Goal: Task Accomplishment & Management: Manage account settings

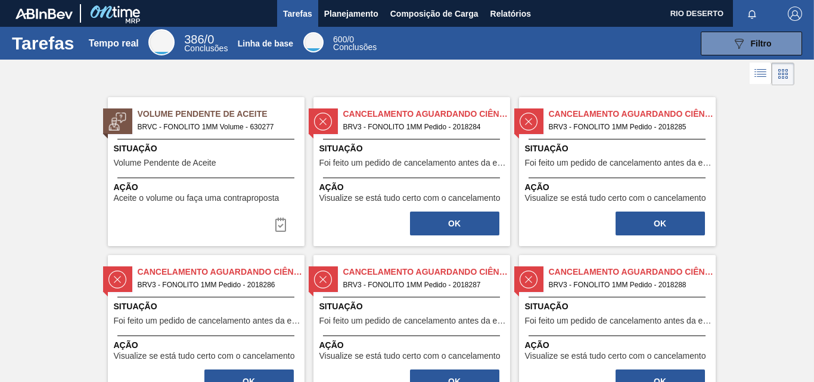
click at [215, 122] on span "BRVC - FONOLITO 1MM Volume - 630277" at bounding box center [216, 126] width 157 height 13
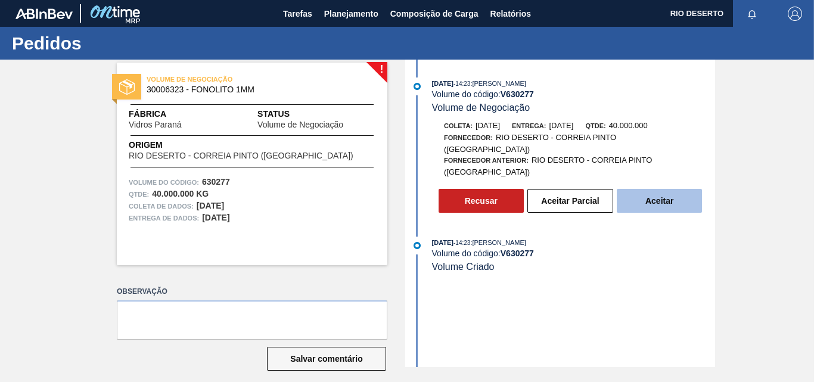
click at [667, 196] on font "Aceitar" at bounding box center [659, 201] width 28 height 10
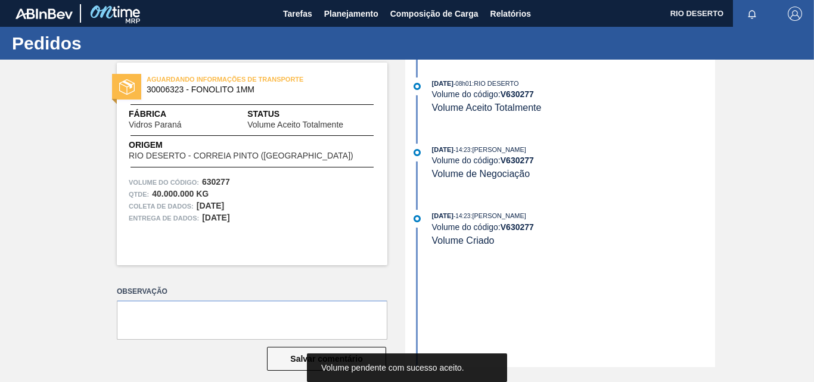
drag, startPoint x: 528, startPoint y: 142, endPoint x: 496, endPoint y: 143, distance: 32.2
click at [529, 142] on div "15/10/2025 - 08h01 : RIO DESERTO Volume do código: V 630277 Volume Aceito Total…" at bounding box center [561, 213] width 307 height 307
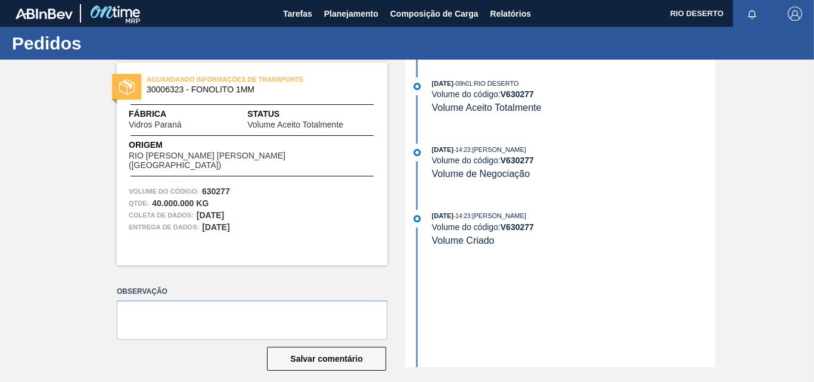
click at [573, 319] on div "[DATE] 08h01 : RIO DESERTO Volume do código: V 630277 Volume Aceito Totalmente …" at bounding box center [561, 213] width 307 height 307
click at [288, 16] on font "Tarefas" at bounding box center [297, 14] width 29 height 10
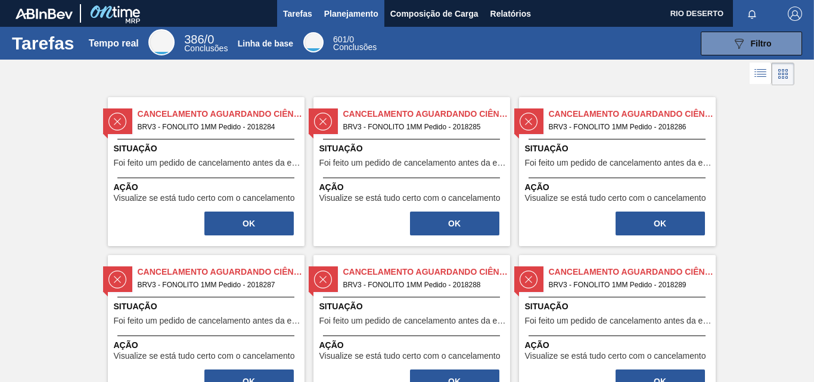
click at [356, 15] on font "Planejamento" at bounding box center [351, 14] width 54 height 10
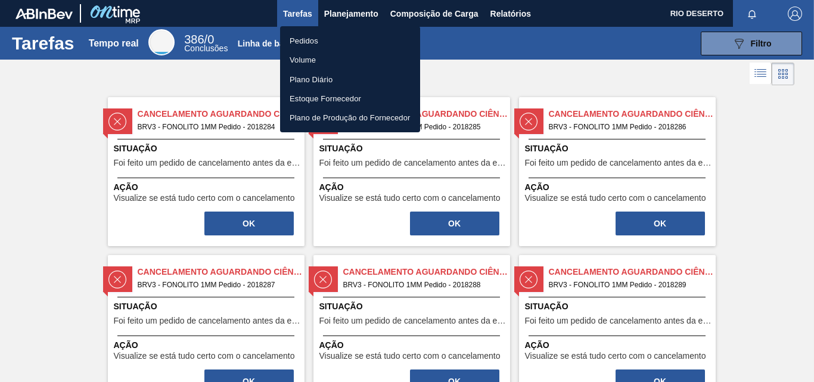
click at [312, 37] on font "Pedidos" at bounding box center [304, 40] width 29 height 9
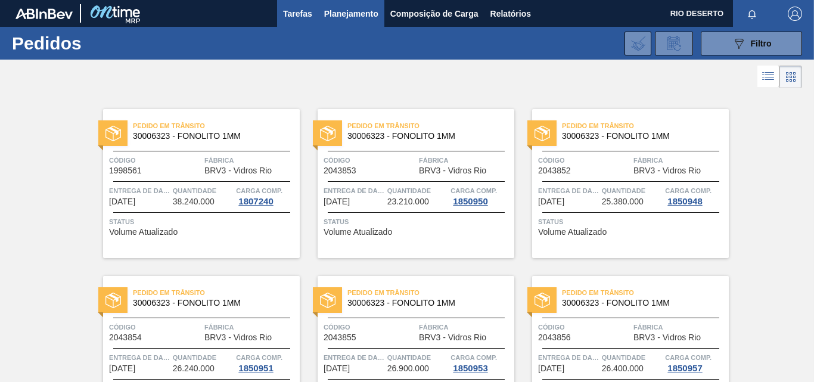
click at [290, 21] on button "Tarefas" at bounding box center [297, 13] width 41 height 27
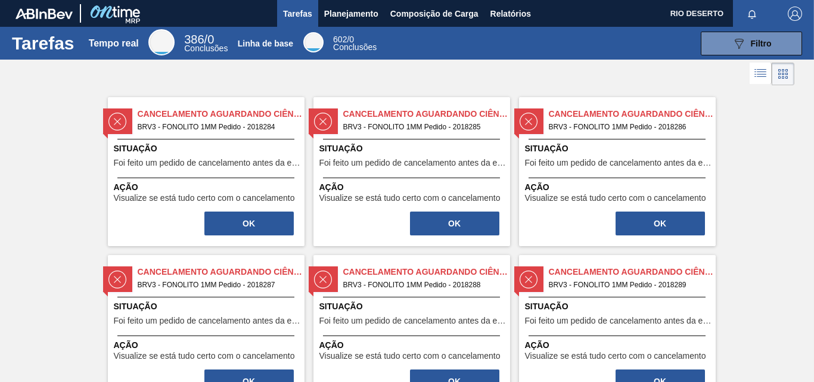
click at [225, 122] on span "BRV3 - FONOLITO 1MM Pedido - 2018284" at bounding box center [216, 126] width 157 height 13
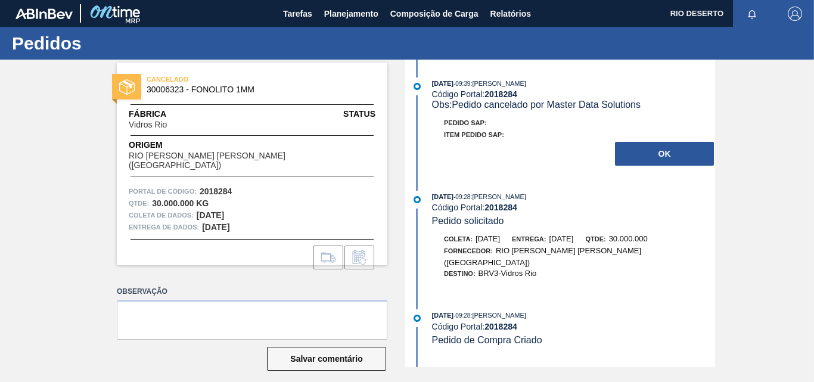
click at [492, 138] on font "Item pedido SAP:" at bounding box center [474, 134] width 60 height 7
click at [521, 136] on div "Item pedido SAP:" at bounding box center [573, 135] width 283 height 12
click at [462, 132] on font "Item pedido SAP:" at bounding box center [474, 134] width 60 height 7
click at [511, 157] on div "Pedido SAP: Item pedido SAP: OK" at bounding box center [561, 142] width 307 height 50
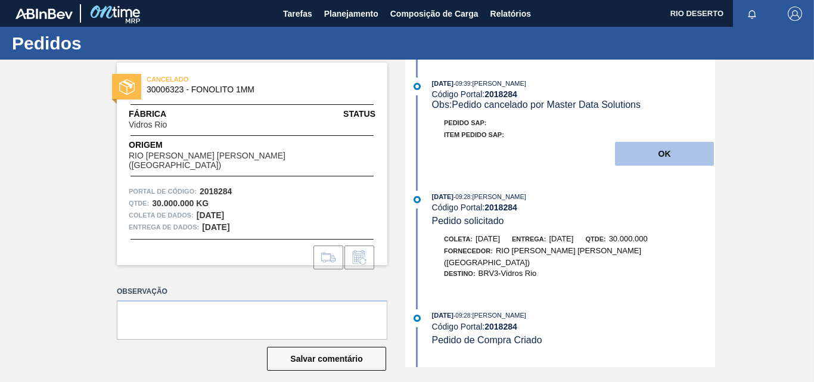
click at [668, 156] on font "OK" at bounding box center [664, 154] width 13 height 10
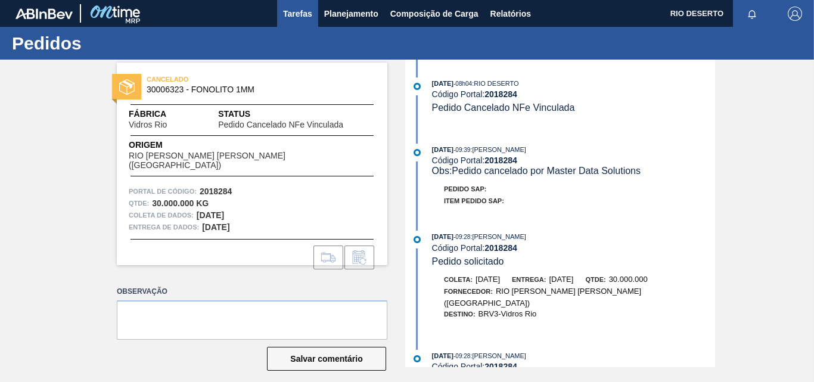
click at [291, 8] on font "Tarefas" at bounding box center [297, 14] width 29 height 14
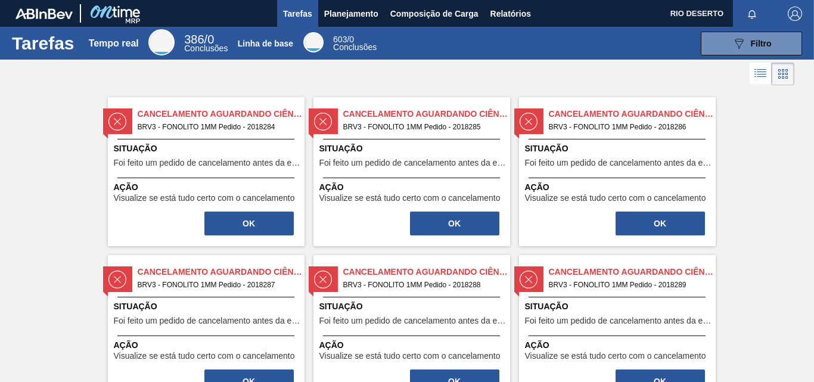
click at [160, 149] on span "Situação" at bounding box center [208, 148] width 188 height 13
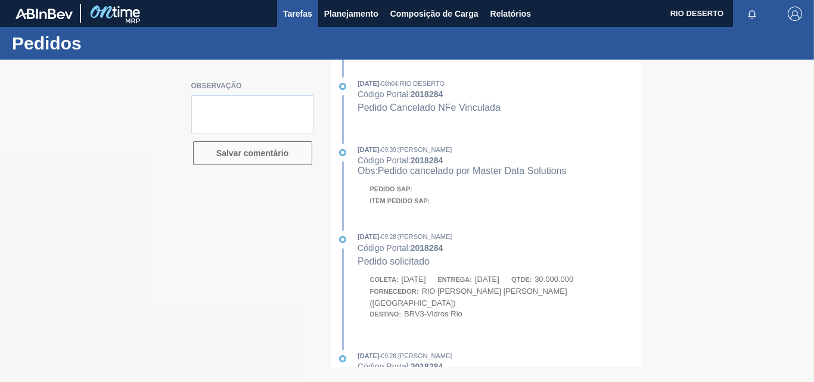
click at [301, 13] on font "Tarefas" at bounding box center [297, 14] width 29 height 10
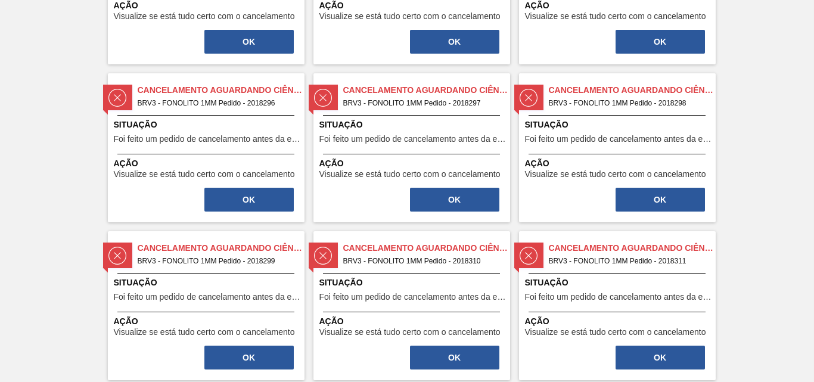
scroll to position [841, 0]
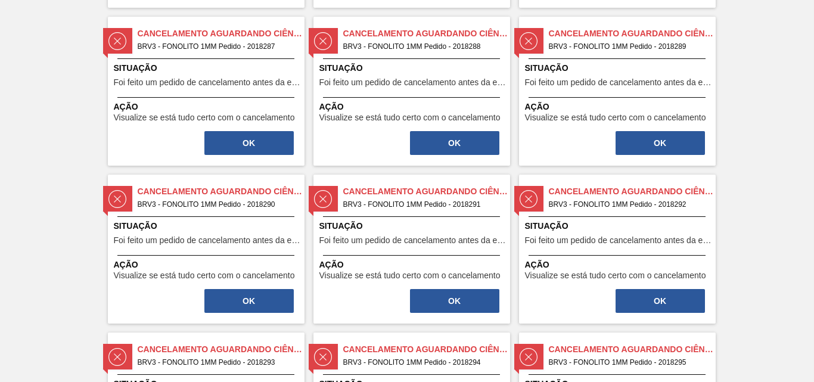
scroll to position [417, 0]
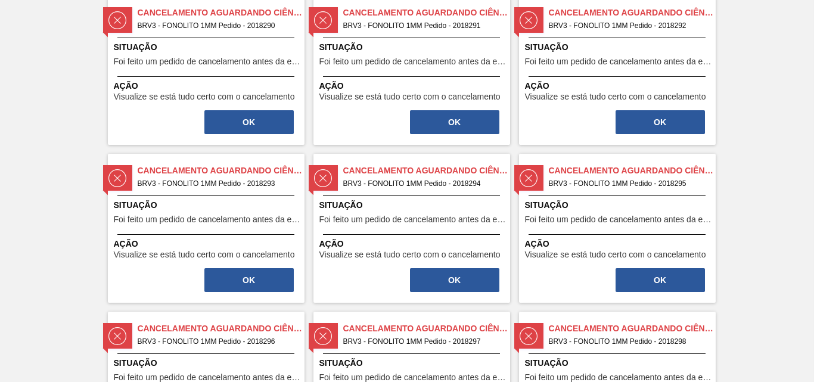
click at [400, 203] on span "Situação" at bounding box center [413, 205] width 188 height 13
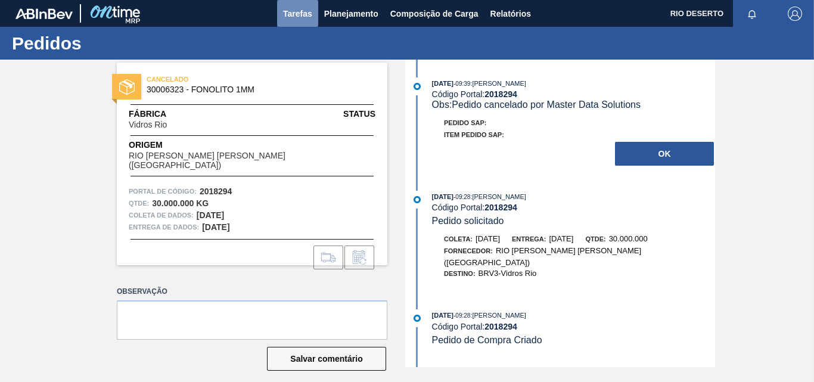
drag, startPoint x: 284, startPoint y: 18, endPoint x: 290, endPoint y: 26, distance: 10.3
click at [284, 18] on font "Tarefas" at bounding box center [297, 14] width 29 height 10
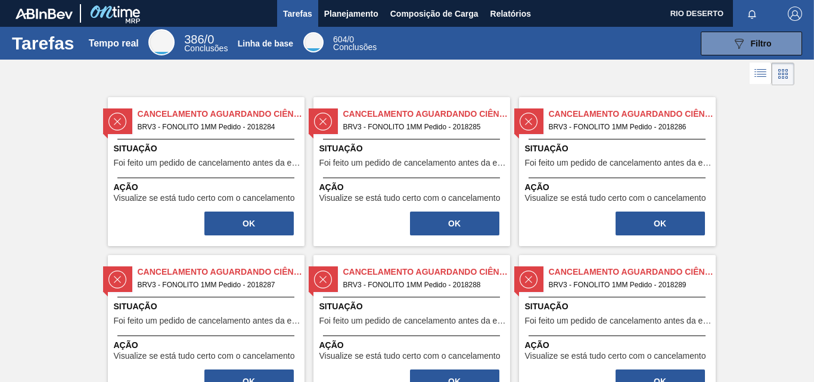
drag, startPoint x: 116, startPoint y: 15, endPoint x: 108, endPoint y: 18, distance: 8.1
click at [116, 15] on img at bounding box center [115, 13] width 58 height 27
click at [38, 44] on font "Tarefas" at bounding box center [43, 43] width 63 height 20
click at [24, 7] on div at bounding box center [79, 13] width 129 height 27
click at [287, 7] on font "Tarefas" at bounding box center [297, 14] width 29 height 14
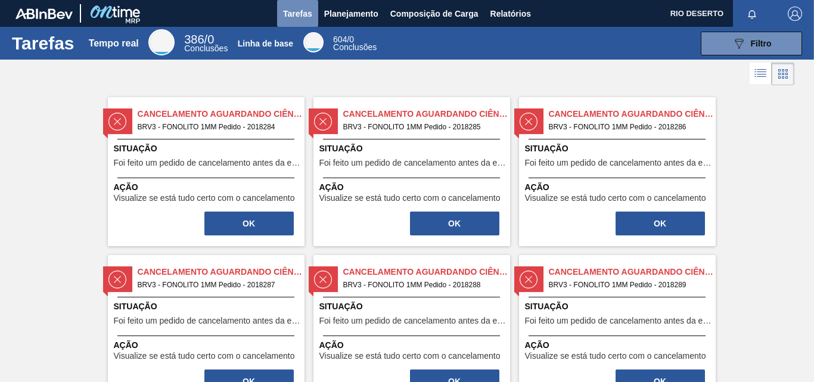
click at [300, 14] on font "Tarefas" at bounding box center [297, 14] width 29 height 10
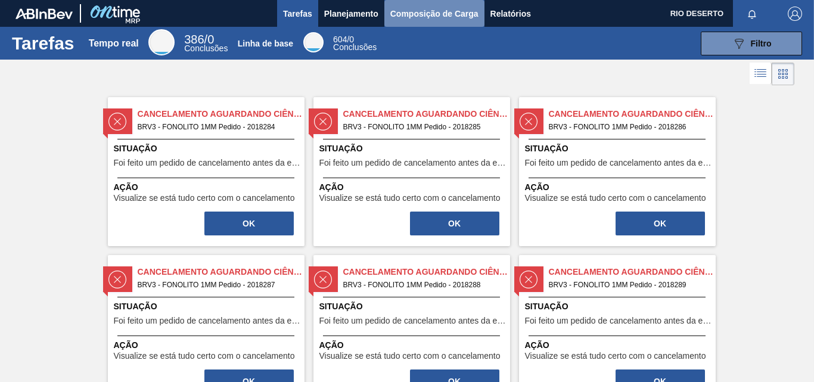
click at [464, 10] on font "Composição de Carga" at bounding box center [434, 14] width 88 height 10
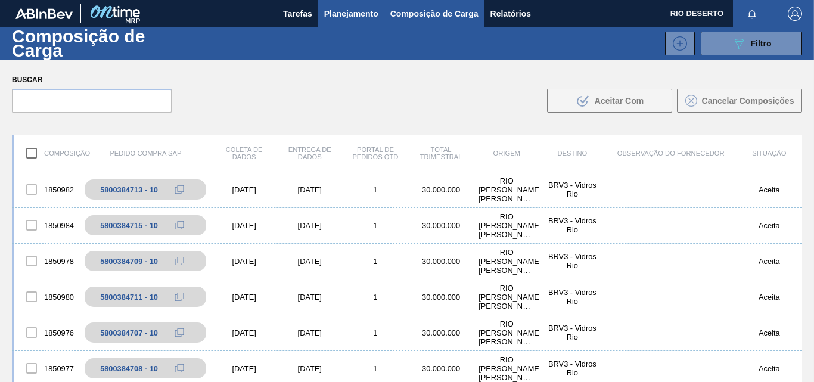
click at [358, 14] on font "Planejamento" at bounding box center [351, 14] width 54 height 10
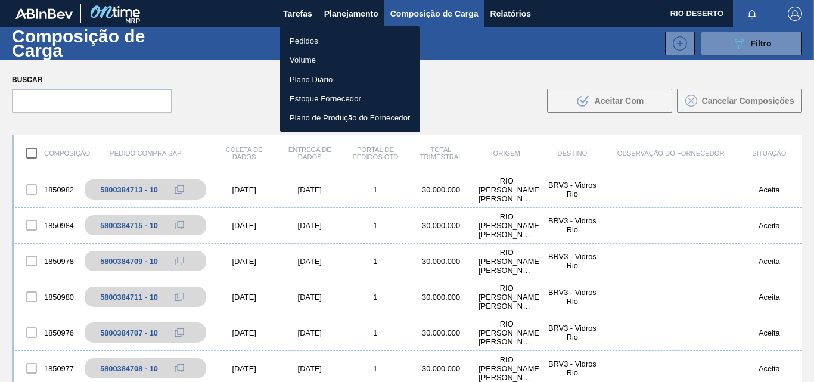
drag, startPoint x: 313, startPoint y: 118, endPoint x: 358, endPoint y: 119, distance: 45.3
click at [313, 118] on font "Plano de Produção do Fornecedor" at bounding box center [350, 117] width 121 height 9
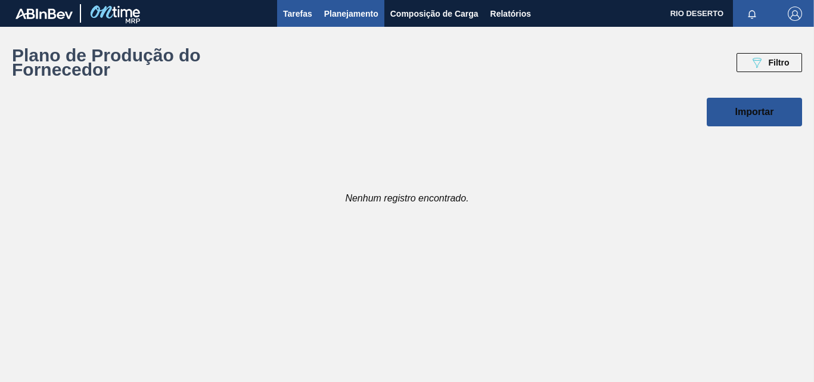
click at [300, 17] on font "Tarefas" at bounding box center [297, 14] width 29 height 10
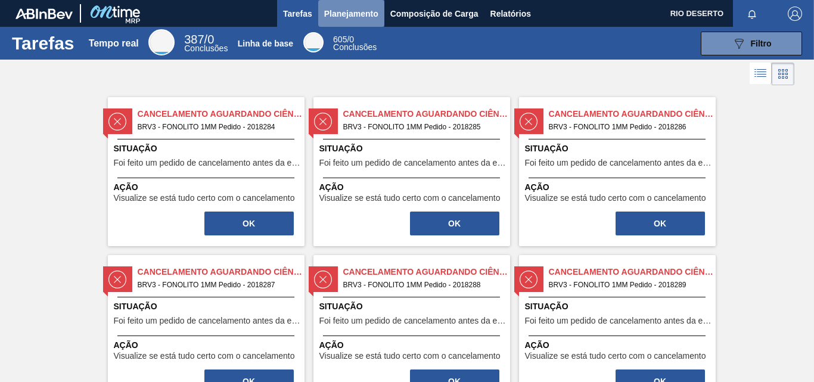
click at [338, 15] on font "Planejamento" at bounding box center [351, 14] width 54 height 10
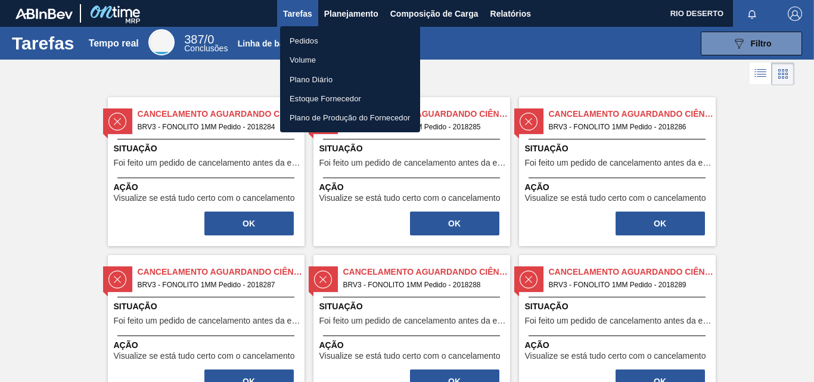
click at [305, 54] on font "Volume" at bounding box center [303, 60] width 26 height 12
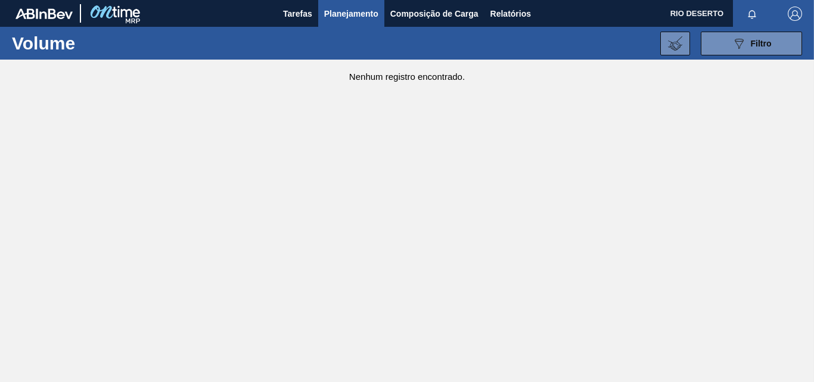
click at [374, 10] on font "Planejamento" at bounding box center [351, 14] width 54 height 10
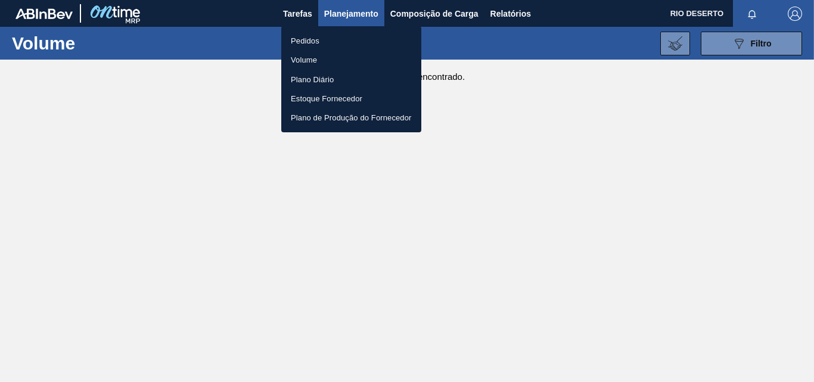
click at [304, 38] on font "Pedidos" at bounding box center [305, 40] width 29 height 9
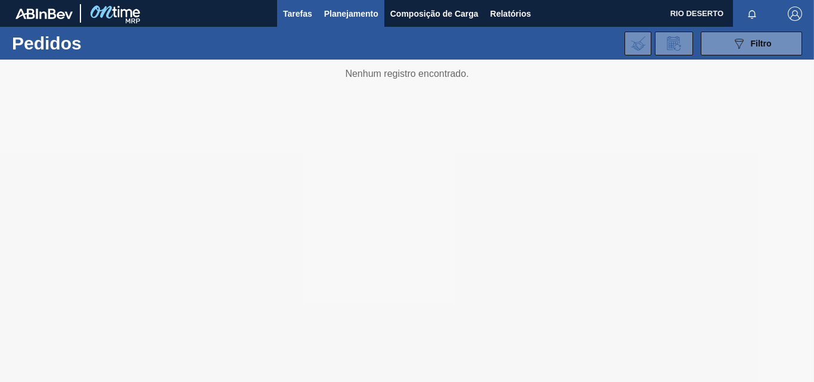
click at [299, 17] on font "Tarefas" at bounding box center [297, 14] width 29 height 10
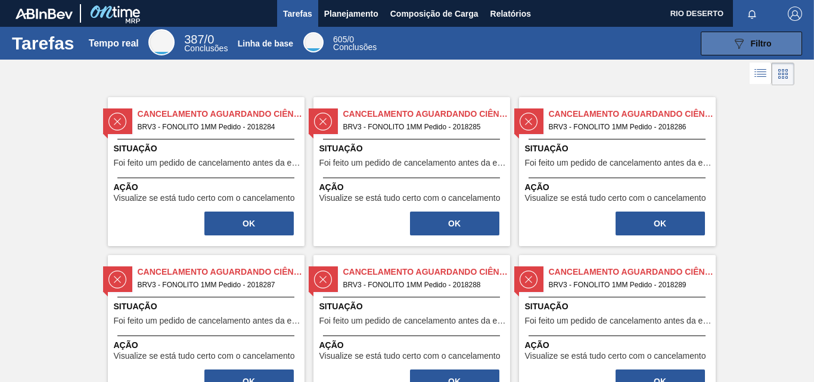
drag, startPoint x: 760, startPoint y: 27, endPoint x: 757, endPoint y: 38, distance: 10.6
click at [760, 28] on div "Tarefas Tempo real 387 / 0 Conclusões Linha de base 605 / 0 Conclusões 089F7B8B…" at bounding box center [407, 43] width 814 height 33
click at [757, 38] on div "089F7B8B-B2A5-4AFE-B5C0-19BA573D28AC Filtro" at bounding box center [752, 43] width 40 height 14
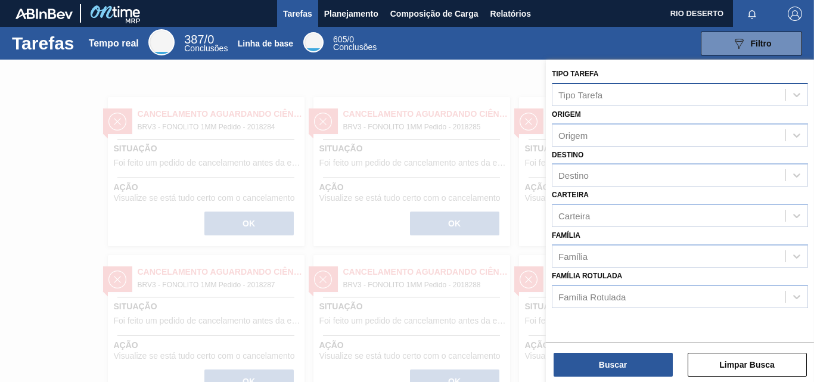
click at [703, 91] on div "Tipo Tarefa" at bounding box center [668, 94] width 233 height 17
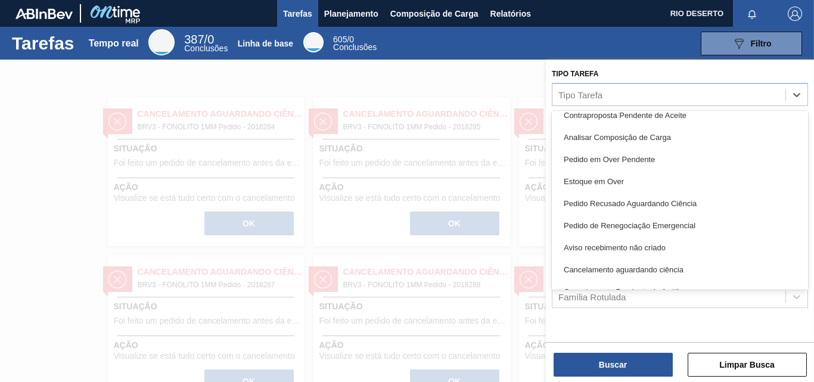
scroll to position [179, 0]
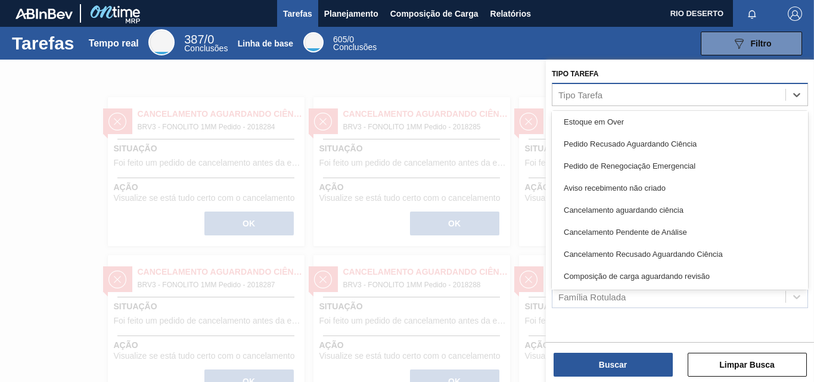
click at [737, 92] on div "Tipo Tarefa" at bounding box center [668, 94] width 233 height 17
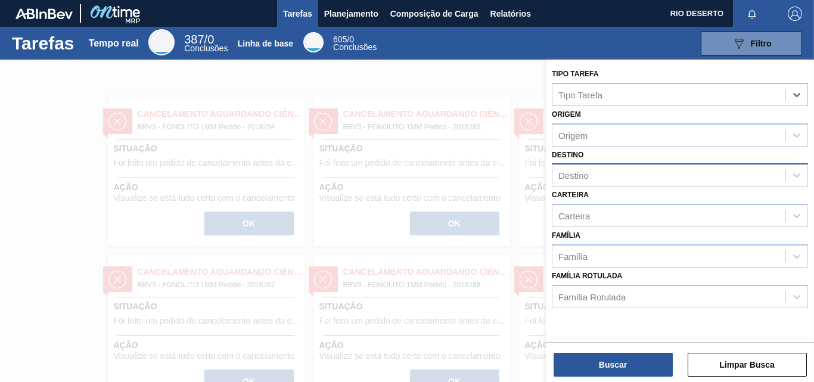
click at [637, 175] on div "Destino" at bounding box center [668, 175] width 233 height 17
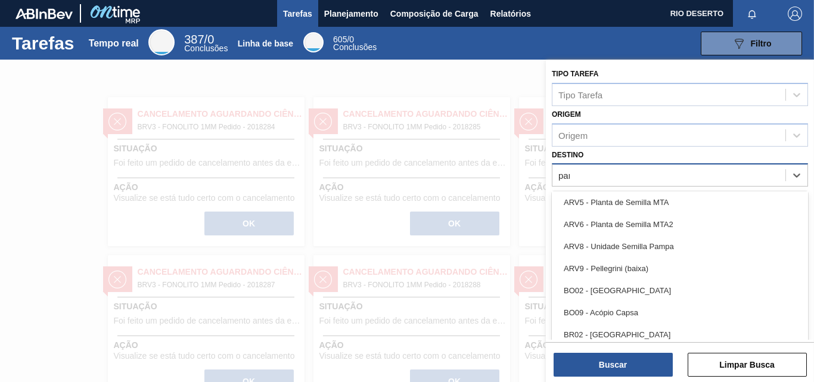
scroll to position [0, 0]
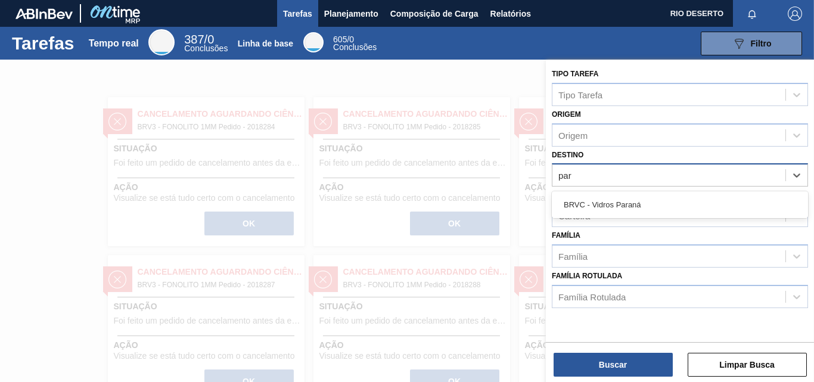
type input "para"
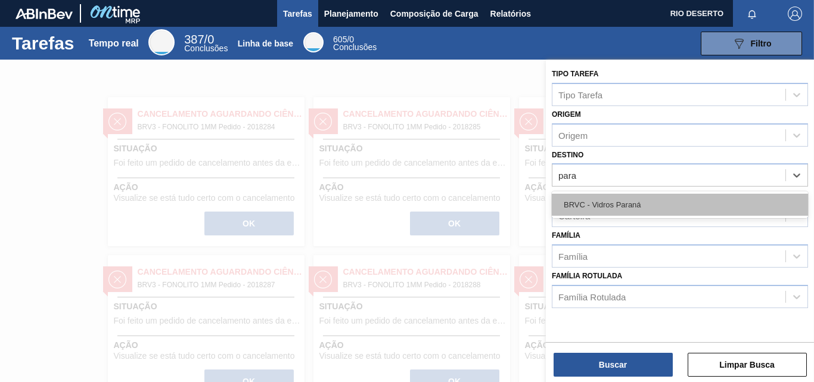
click at [593, 210] on div "BRVC - Vidros Paraná" at bounding box center [680, 205] width 256 height 22
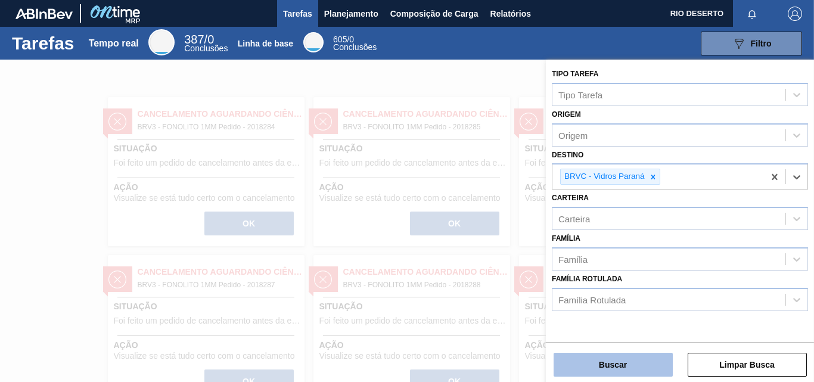
click at [616, 374] on button "Buscar" at bounding box center [613, 365] width 119 height 24
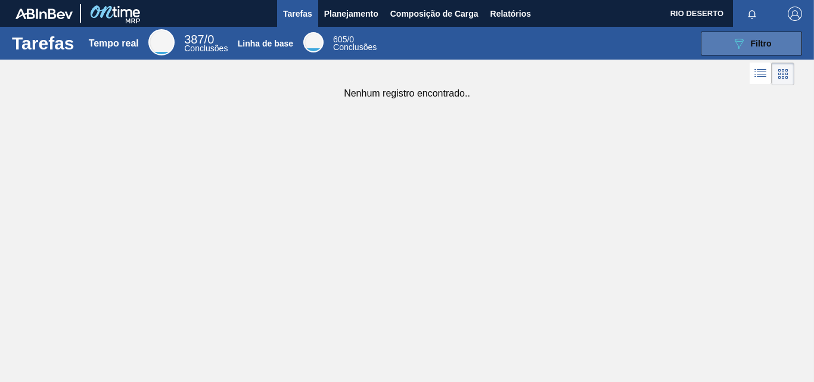
click at [754, 35] on button "089F7B8B-B2A5-4AFE-B5C0-19BA573D28AC Filtro" at bounding box center [751, 44] width 101 height 24
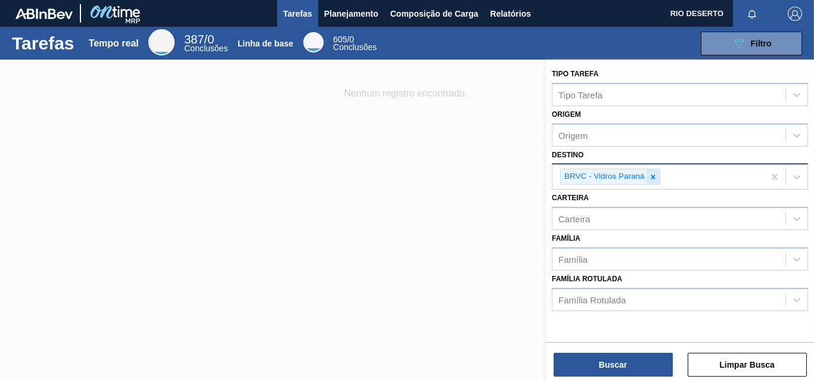
click at [655, 178] on icon at bounding box center [653, 177] width 8 height 8
click at [657, 178] on div "Destino" at bounding box center [668, 175] width 233 height 17
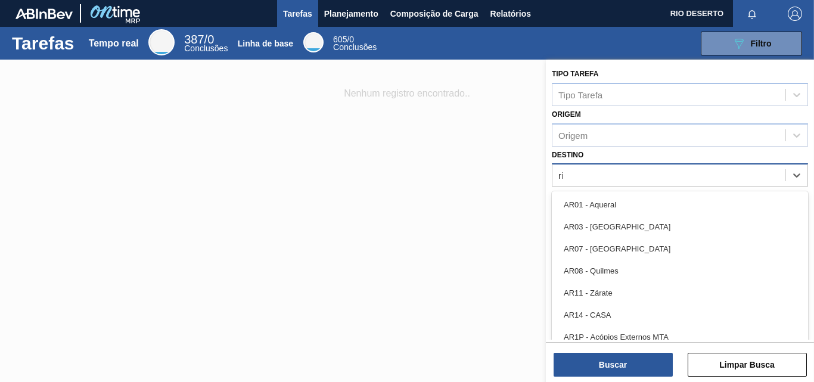
type input "rio"
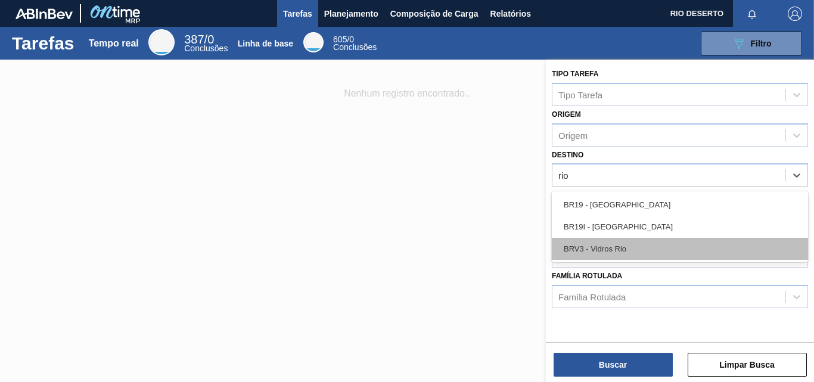
click at [641, 247] on div "BRV3 - Vidros Rio" at bounding box center [680, 249] width 256 height 22
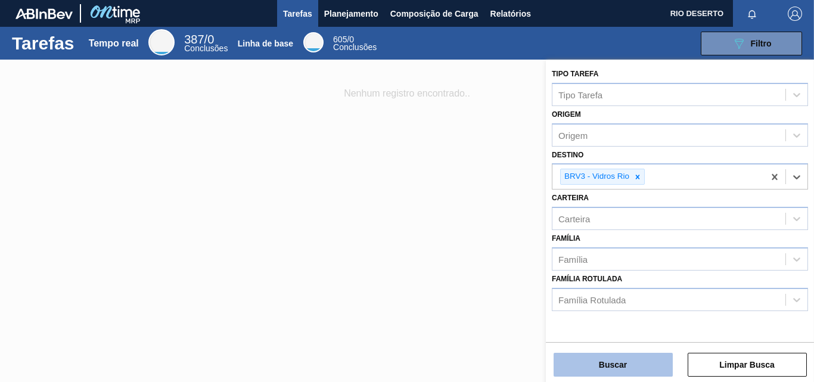
click at [610, 365] on font "Buscar" at bounding box center [613, 365] width 28 height 10
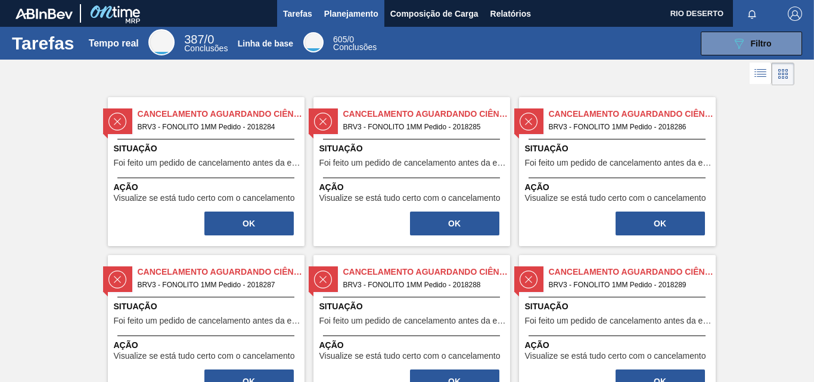
click at [371, 15] on font "Planejamento" at bounding box center [351, 14] width 54 height 10
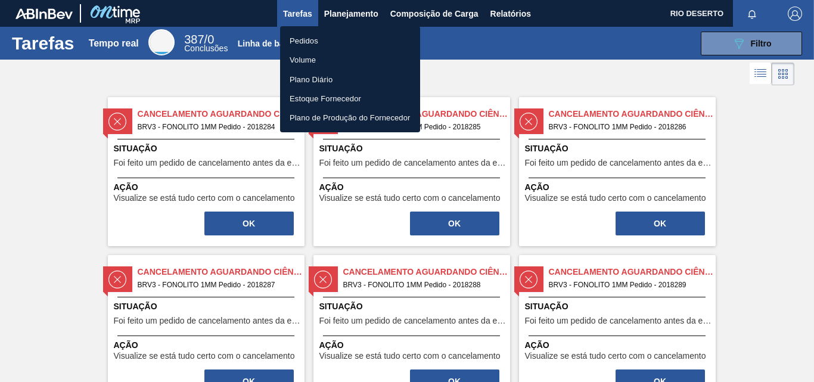
click at [348, 19] on div at bounding box center [407, 191] width 814 height 382
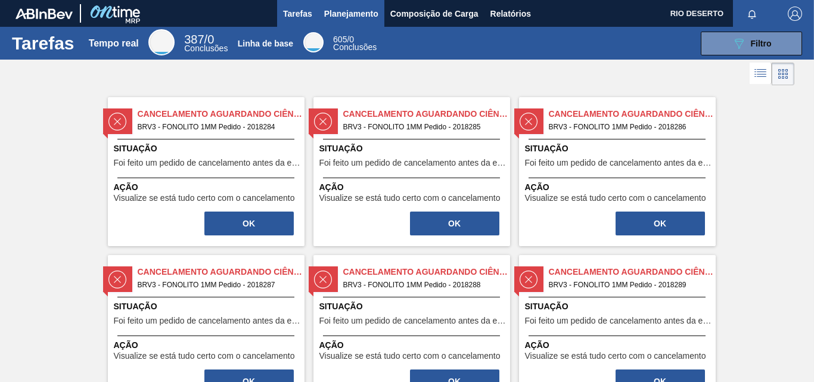
click at [349, 13] on font "Planejamento" at bounding box center [351, 14] width 54 height 10
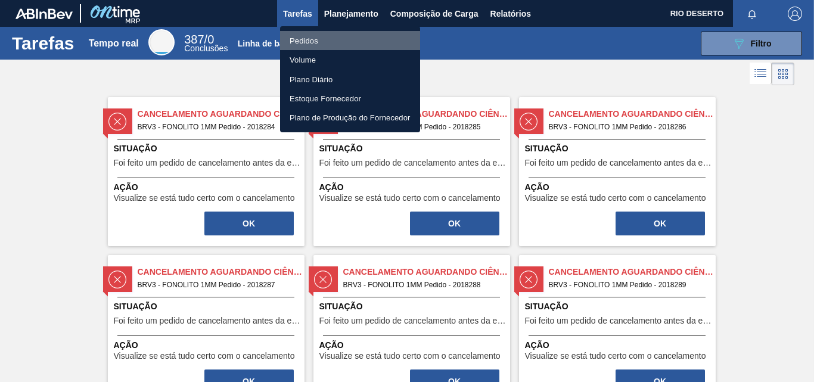
drag, startPoint x: 304, startPoint y: 42, endPoint x: 289, endPoint y: 51, distance: 17.9
click at [304, 42] on font "Pedidos" at bounding box center [304, 40] width 29 height 9
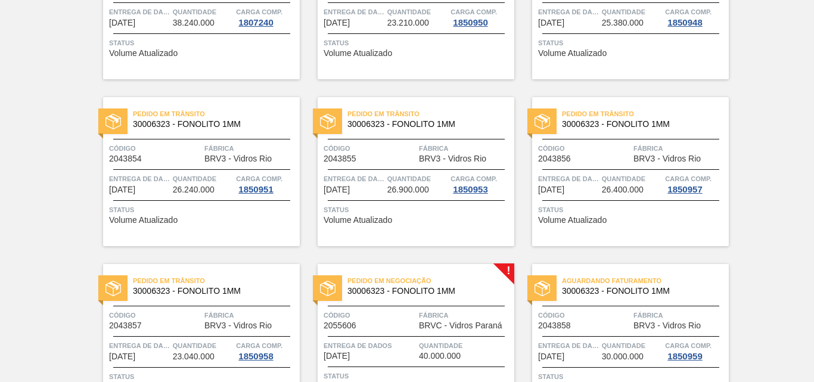
scroll to position [238, 0]
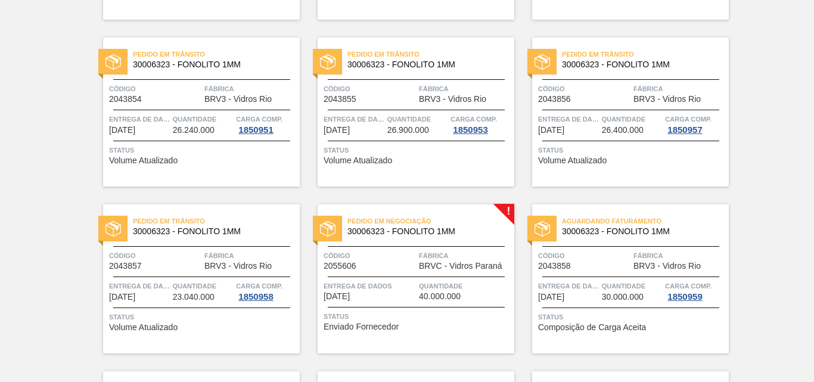
click at [459, 296] on font "40.000.000" at bounding box center [440, 296] width 42 height 10
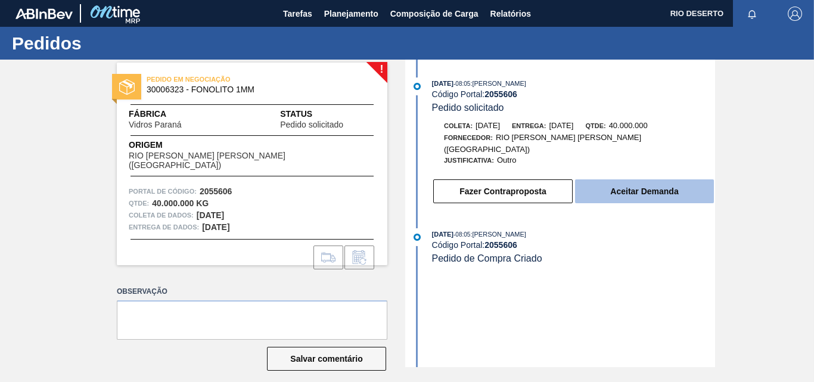
click at [655, 187] on font "Aceitar Demanda" at bounding box center [644, 192] width 68 height 10
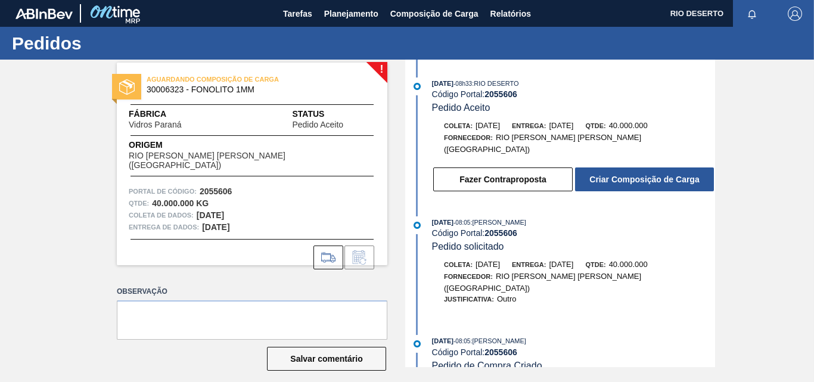
scroll to position [11, 0]
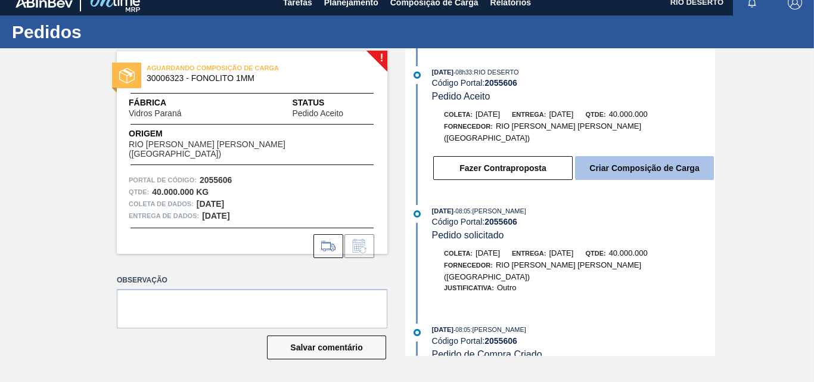
click at [624, 163] on font "Criar Composição de Carga" at bounding box center [644, 168] width 110 height 10
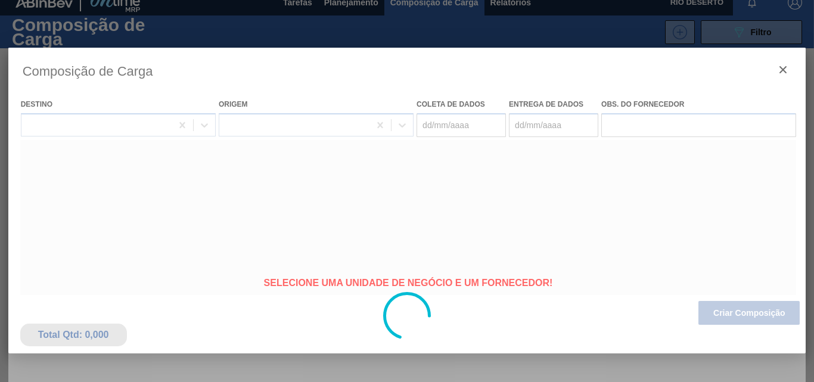
type coleta "[DATE]"
type Entrega "[DATE]"
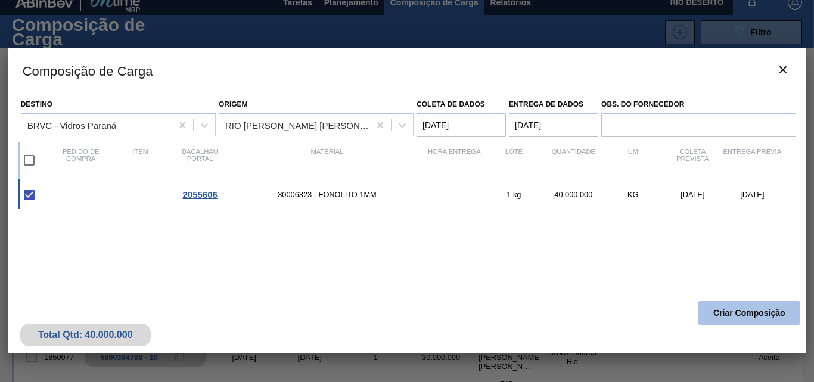
click at [725, 306] on button "Criar Composição" at bounding box center [748, 313] width 101 height 24
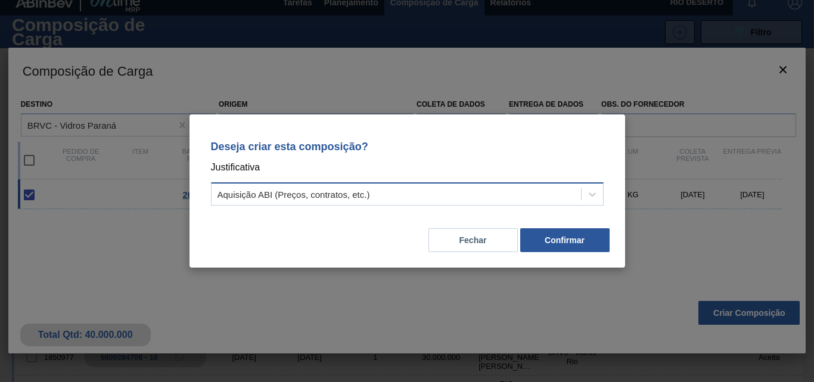
click at [335, 195] on font "Aquisição ABI (Preços, contratos, etc.)" at bounding box center [293, 194] width 153 height 10
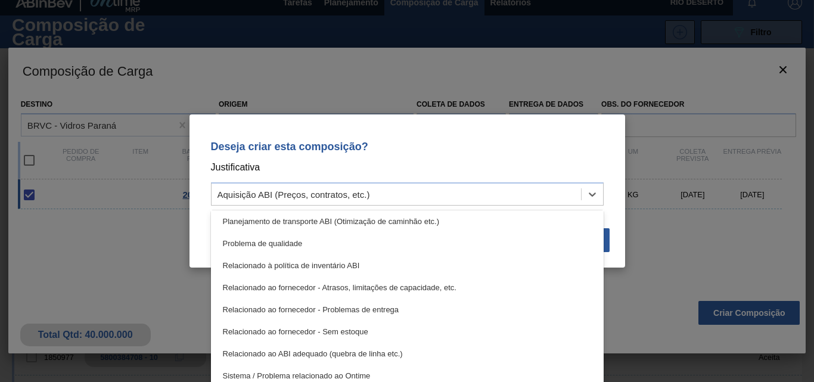
scroll to position [44, 0]
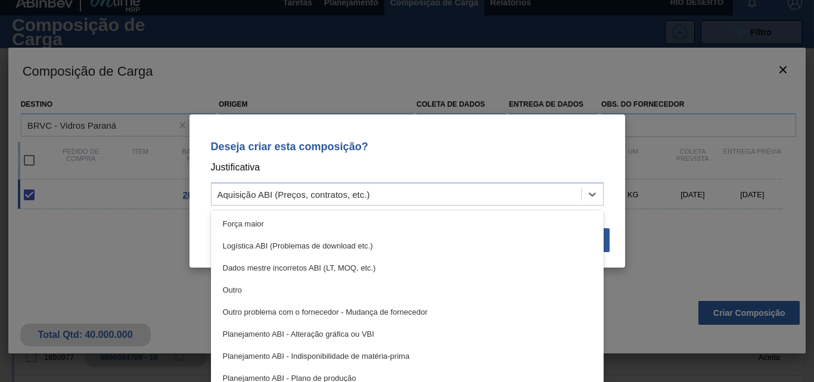
click at [116, 241] on div "Deseja criar esta composição? Justificativa option Força maior focused, 3 of 18…" at bounding box center [407, 191] width 814 height 382
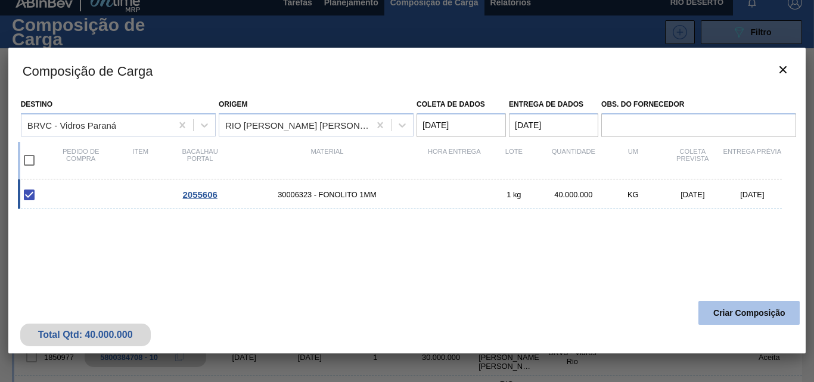
click at [753, 316] on font "Criar Composição" at bounding box center [749, 313] width 72 height 10
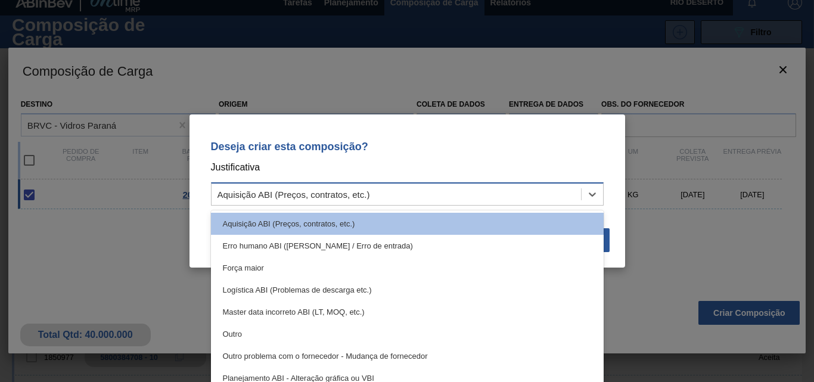
click at [375, 189] on div "Aquisição ABI (Preços, contratos, etc.)" at bounding box center [396, 194] width 369 height 17
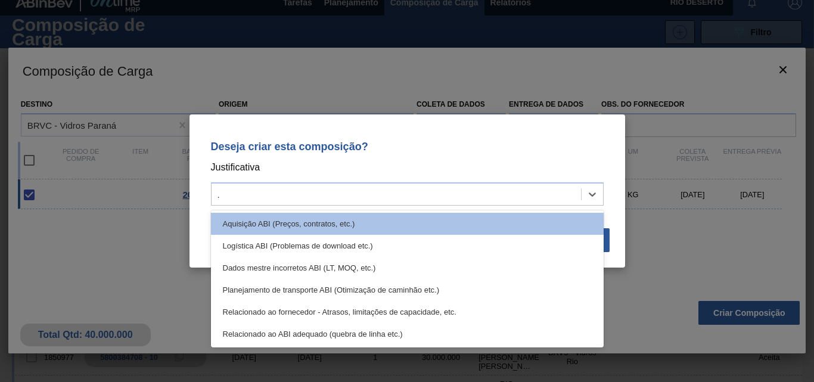
type input "."
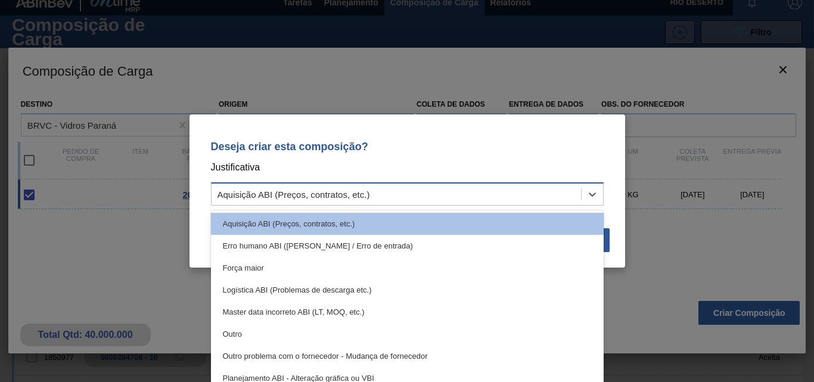
click at [341, 201] on div "Aquisição ABI (Preços, contratos, etc.)" at bounding box center [396, 194] width 369 height 17
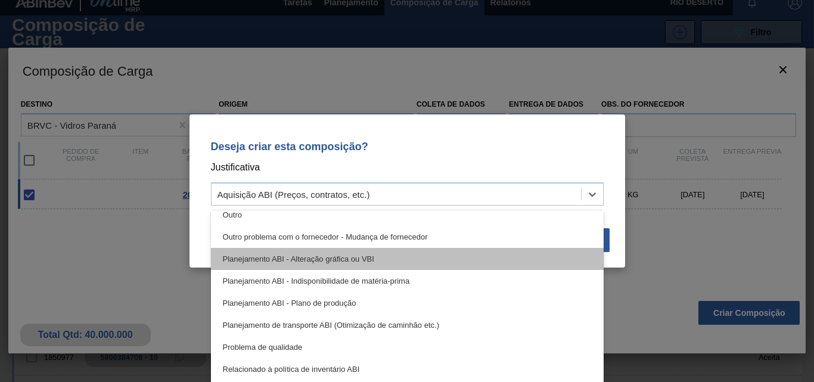
scroll to position [60, 0]
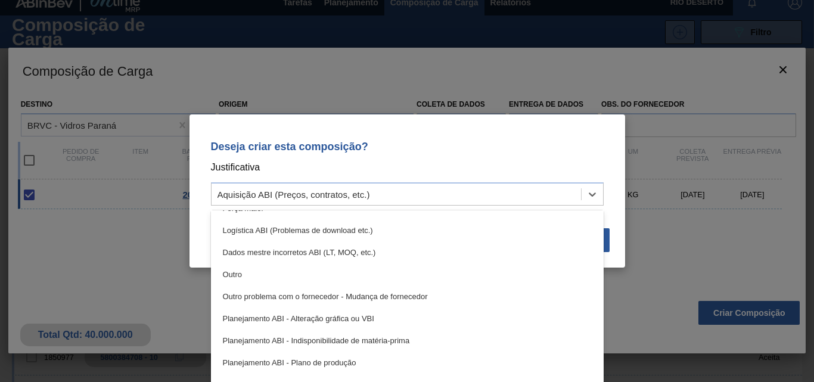
drag, startPoint x: 257, startPoint y: 269, endPoint x: 301, endPoint y: 269, distance: 44.1
click at [257, 269] on div "Outro" at bounding box center [407, 274] width 393 height 22
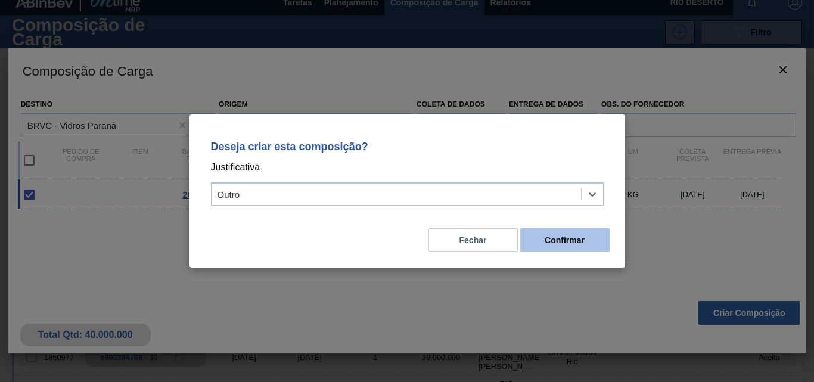
click at [561, 237] on font "Confirmar" at bounding box center [565, 240] width 40 height 10
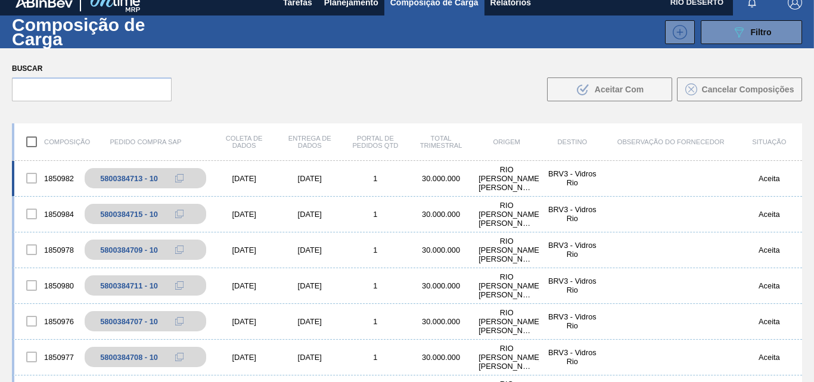
scroll to position [0, 0]
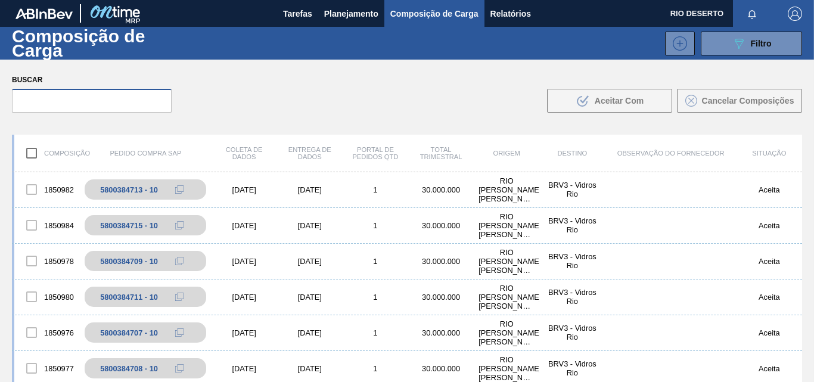
click at [96, 96] on input "text" at bounding box center [92, 101] width 160 height 24
click at [412, 15] on font "Composição de Carga" at bounding box center [434, 14] width 88 height 10
click at [296, 19] on font "Tarefas" at bounding box center [297, 14] width 29 height 14
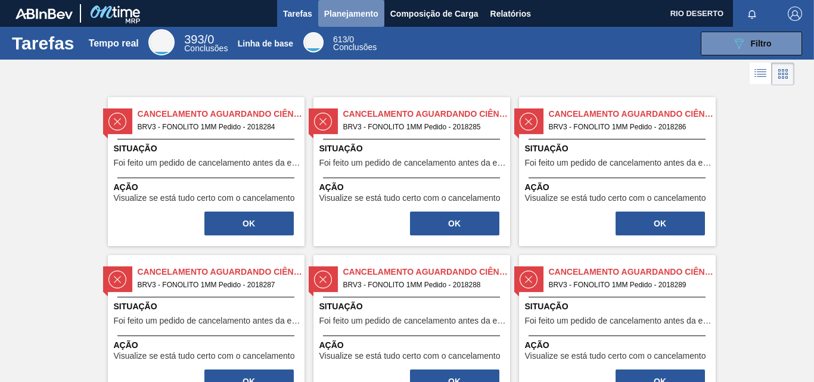
click at [351, 14] on font "Planejamento" at bounding box center [351, 14] width 54 height 10
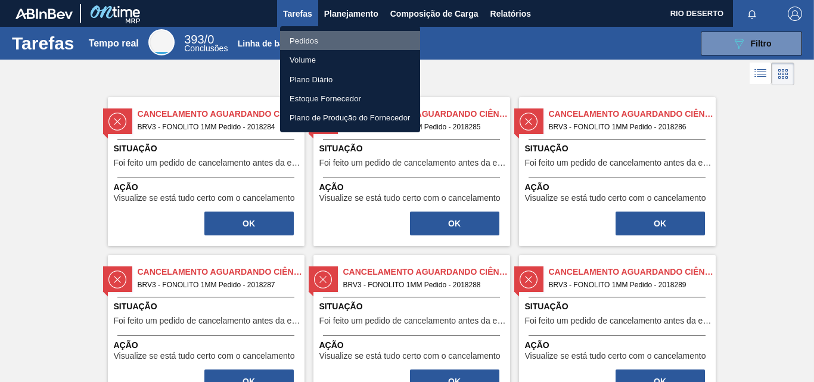
drag, startPoint x: 310, startPoint y: 40, endPoint x: 325, endPoint y: 40, distance: 14.9
click at [310, 40] on font "Pedidos" at bounding box center [304, 40] width 29 height 9
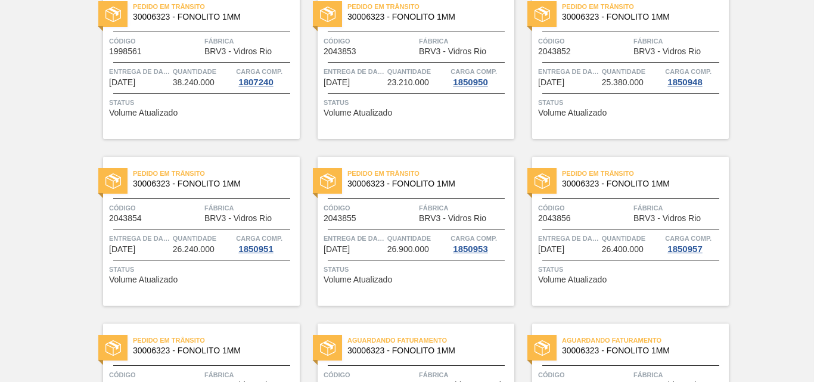
scroll to position [238, 0]
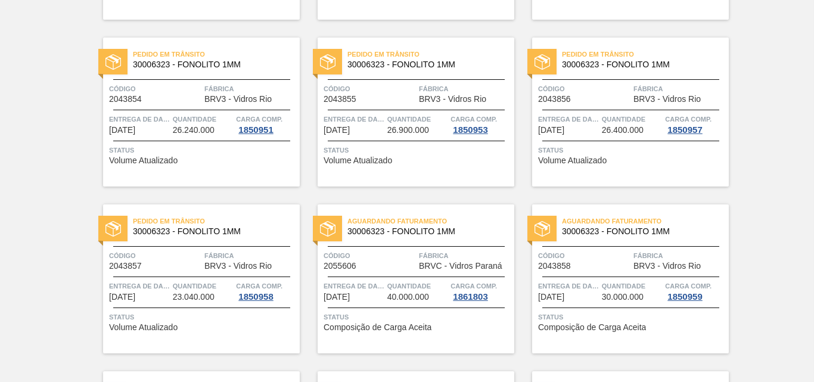
click at [393, 242] on div "Aguardando Faturamento 30006323 - FONOLITO 1MM Código 2055606 Fábrica BRVC - Vi…" at bounding box center [416, 278] width 197 height 149
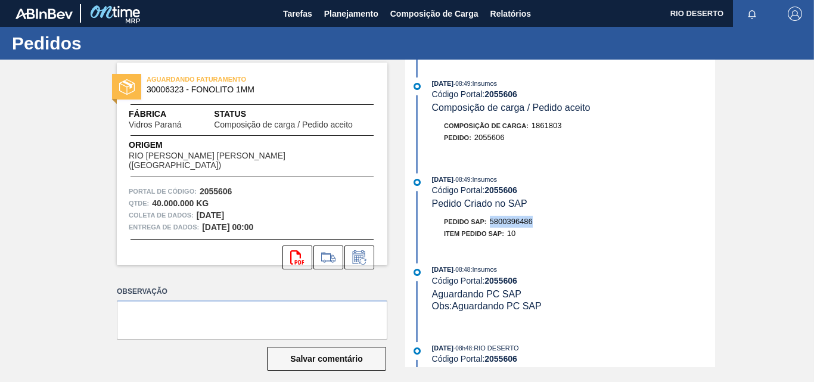
drag, startPoint x: 554, startPoint y: 219, endPoint x: 490, endPoint y: 223, distance: 63.9
click at [490, 223] on div "Pedido SAP: 5800396486" at bounding box center [573, 222] width 283 height 12
copy font "5800396486"
click at [297, 250] on icon "svg{fill:#ff0000}" at bounding box center [297, 257] width 14 height 14
